Goal: Task Accomplishment & Management: Manage account settings

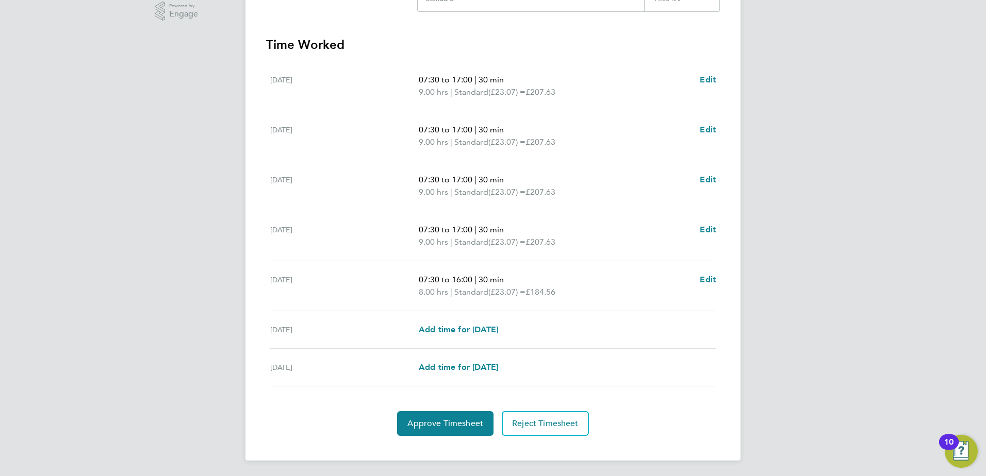
scroll to position [269, 0]
click at [439, 418] on span "Approve Timesheet" at bounding box center [445, 423] width 76 height 10
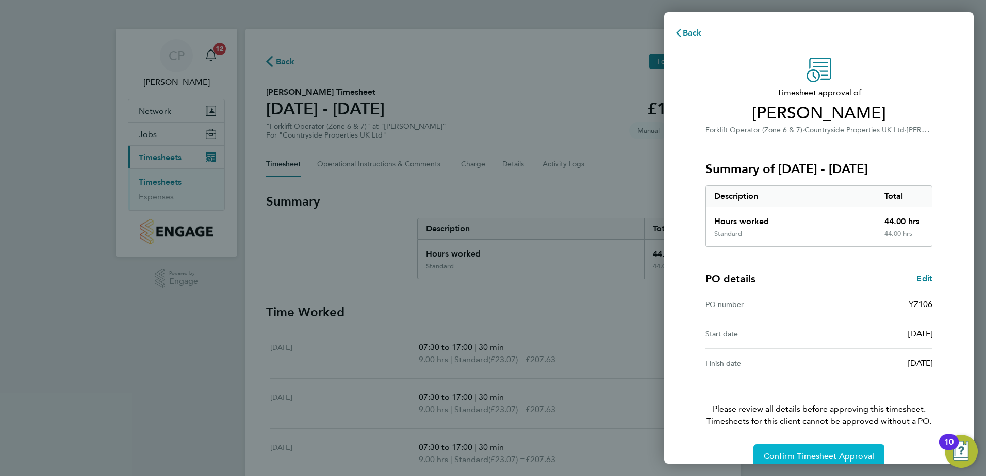
click at [784, 449] on button "Confirm Timesheet Approval" at bounding box center [818, 457] width 131 height 25
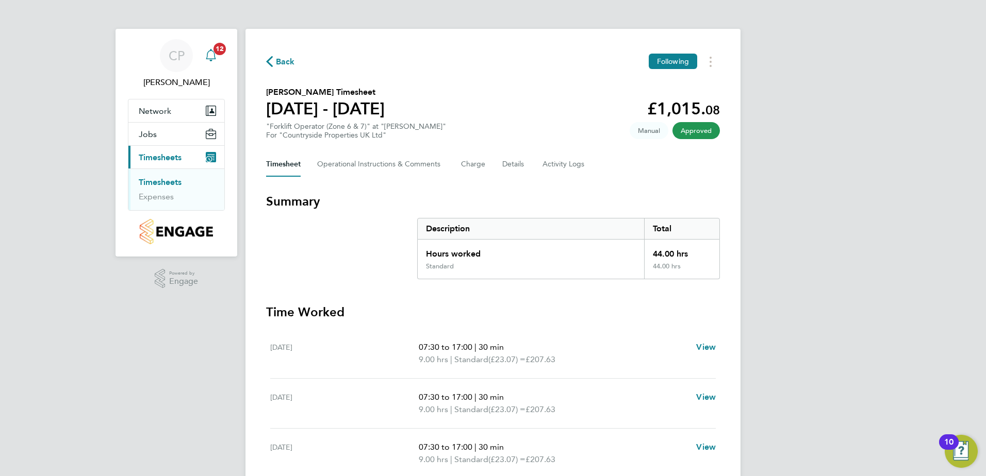
click at [218, 46] on span "12" at bounding box center [219, 49] width 12 height 12
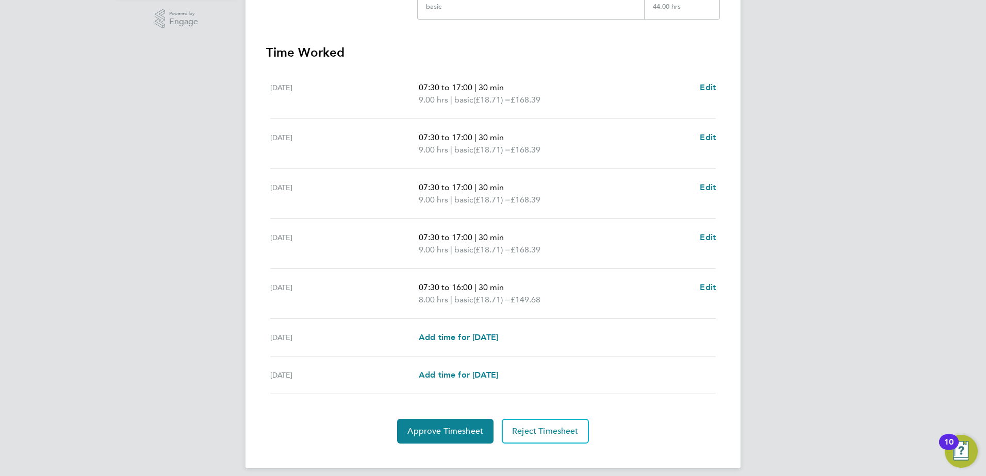
scroll to position [269, 0]
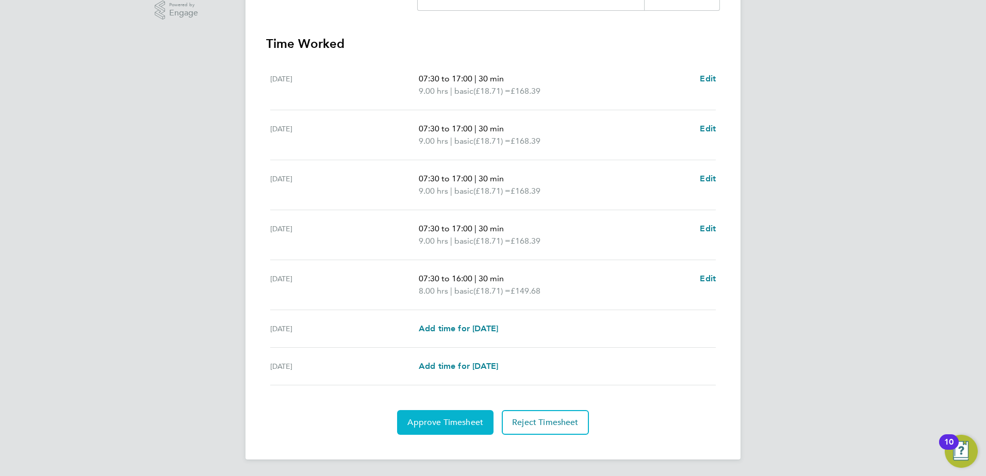
click at [431, 418] on span "Approve Timesheet" at bounding box center [445, 423] width 76 height 10
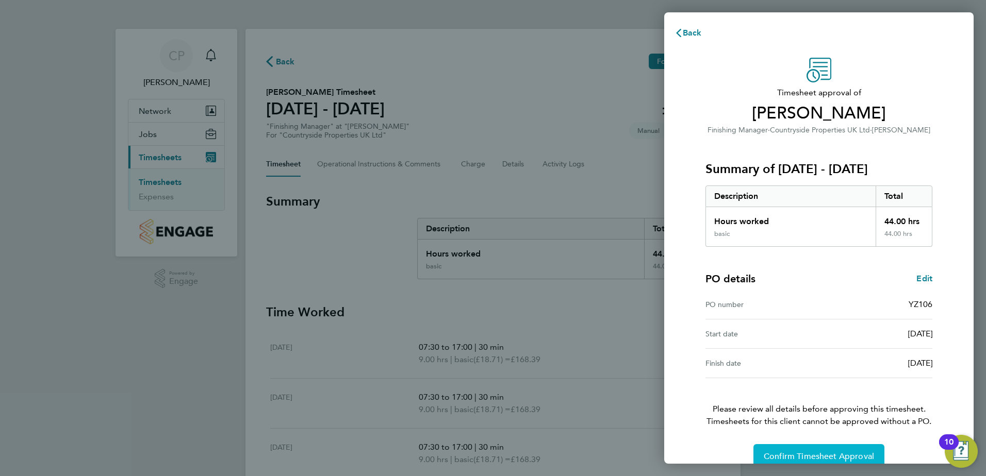
click at [827, 450] on button "Confirm Timesheet Approval" at bounding box center [818, 457] width 131 height 25
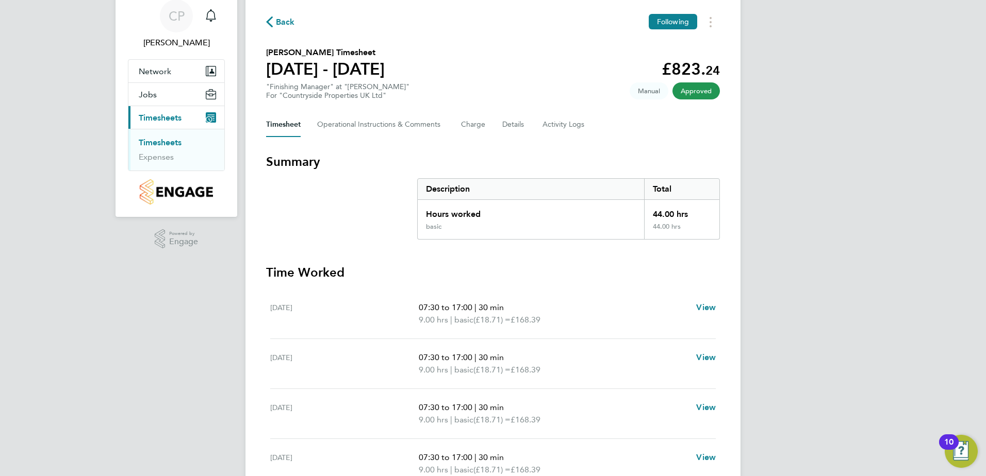
scroll to position [219, 0]
